Goal: Information Seeking & Learning: Learn about a topic

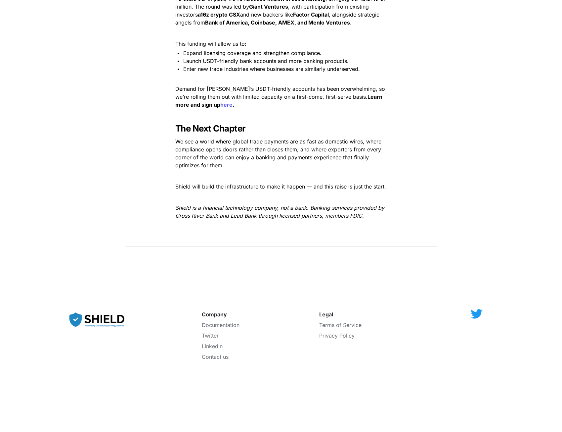
scroll to position [1053, 0]
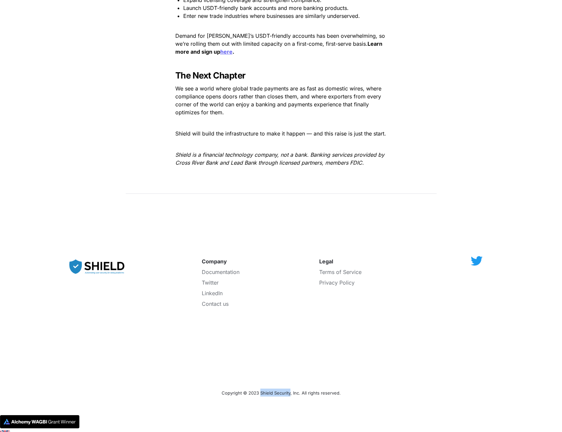
drag, startPoint x: 261, startPoint y: 386, endPoint x: 290, endPoint y: 387, distance: 28.8
click at [290, 390] on span "Copyright © 2023 Shield Security, Inc. All rights reserved." at bounding box center [281, 392] width 119 height 5
copy span "Shield Security"
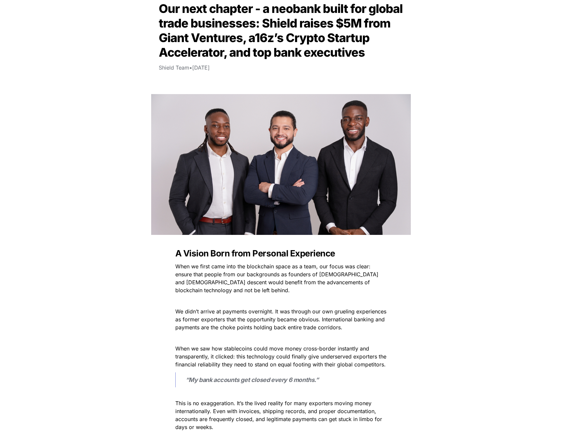
scroll to position [45, 0]
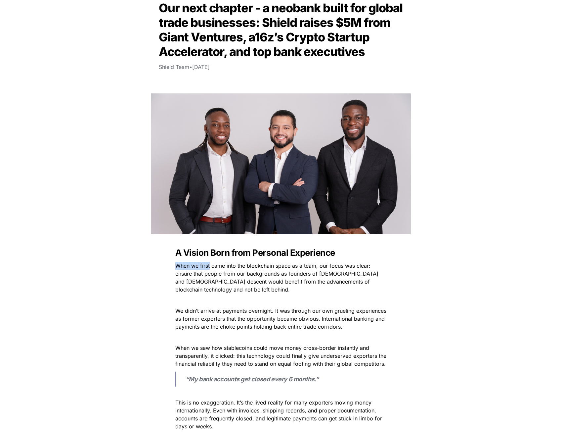
drag, startPoint x: 217, startPoint y: 266, endPoint x: 317, endPoint y: 293, distance: 103.4
click at [243, 269] on p "When we first came into the blockchain space as a team, our focus was clear: en…" at bounding box center [282, 277] width 232 height 34
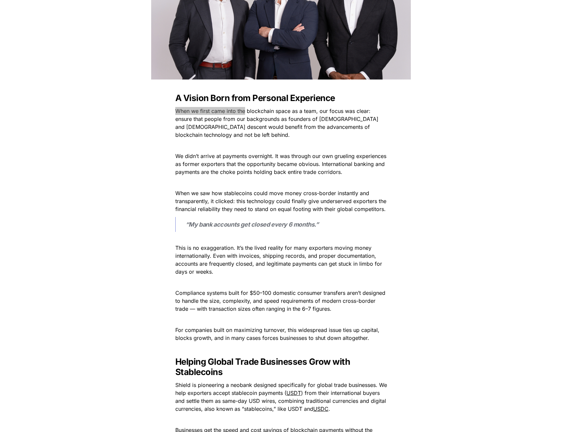
scroll to position [200, 0]
click at [267, 199] on span "When we saw how stablecoins could move money cross-border instantly and transpa…" at bounding box center [281, 200] width 213 height 23
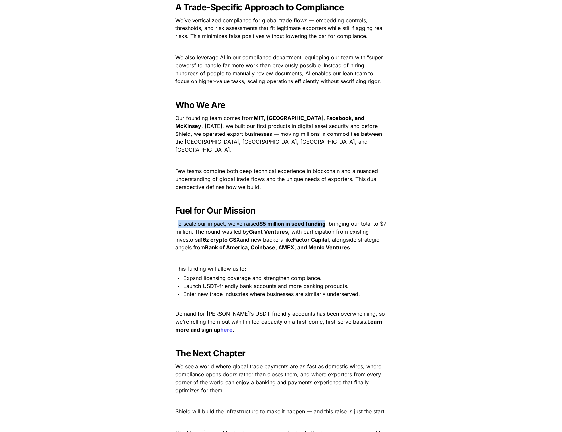
drag, startPoint x: 178, startPoint y: 217, endPoint x: 326, endPoint y: 217, distance: 148.0
click at [326, 218] on p "To scale our impact, we’ve raised $5 million in seed funding , bringing our tot…" at bounding box center [282, 235] width 232 height 34
click at [292, 220] on strong "$5 million in seed funding" at bounding box center [293, 223] width 66 height 7
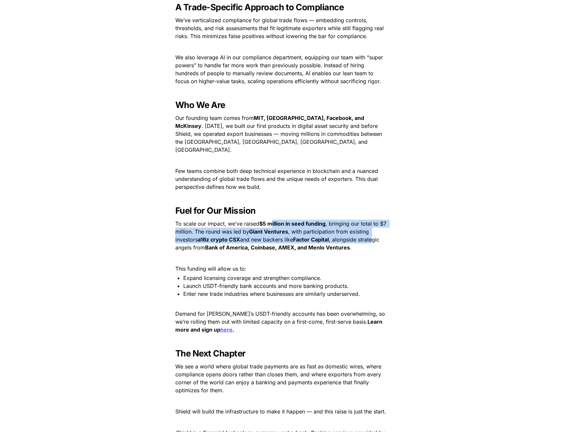
drag, startPoint x: 273, startPoint y: 217, endPoint x: 375, endPoint y: 231, distance: 103.0
click at [375, 231] on p "To scale our impact, we’ve raised $5 million in seed funding , bringing our tot…" at bounding box center [282, 235] width 232 height 34
click at [373, 236] on span ", alongside strategic angels from" at bounding box center [278, 243] width 206 height 15
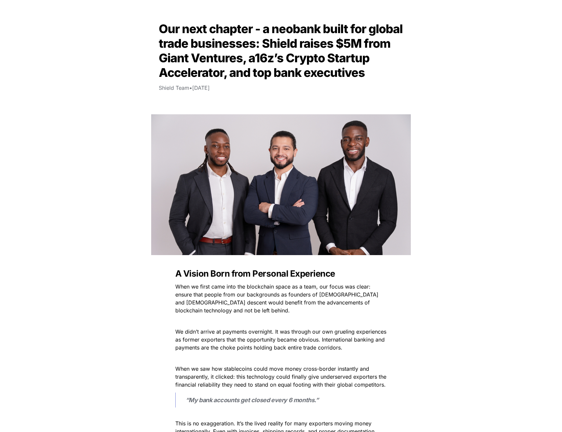
scroll to position [0, 0]
